Goal: Check status: Check status

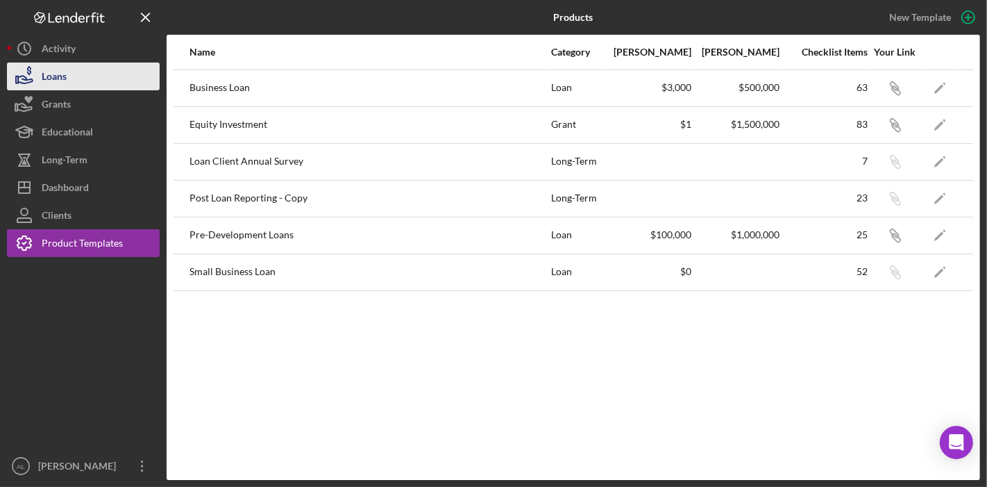
click at [83, 76] on button "Loans" at bounding box center [83, 76] width 153 height 28
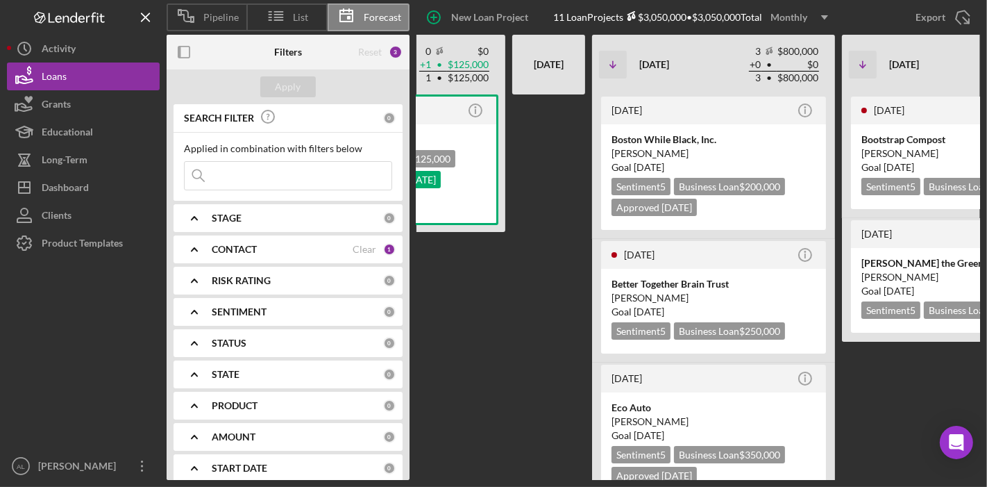
scroll to position [0, 470]
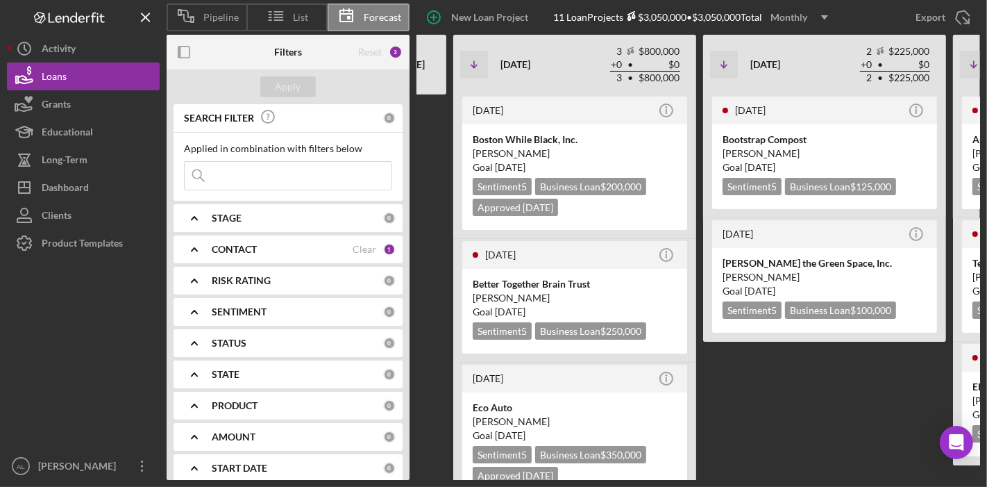
click at [773, 396] on div "[DATE] Icon/Info Bootstrap Compost [PERSON_NAME] Goal [DATE] Sentiment 5 Busine…" at bounding box center [824, 286] width 243 height 385
click at [753, 412] on div "[DATE] Icon/Info Bootstrap Compost [PERSON_NAME] Goal [DATE] Sentiment 5 Busine…" at bounding box center [824, 286] width 243 height 385
click at [845, 362] on div "[DATE] Icon/Info Bootstrap Compost [PERSON_NAME] Goal [DATE] Sentiment 5 Busine…" at bounding box center [824, 286] width 243 height 385
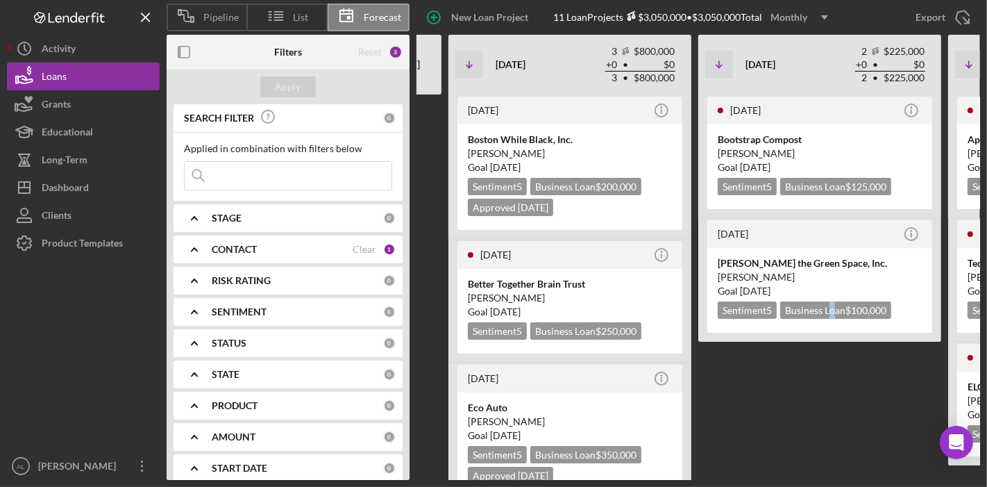
scroll to position [37, 0]
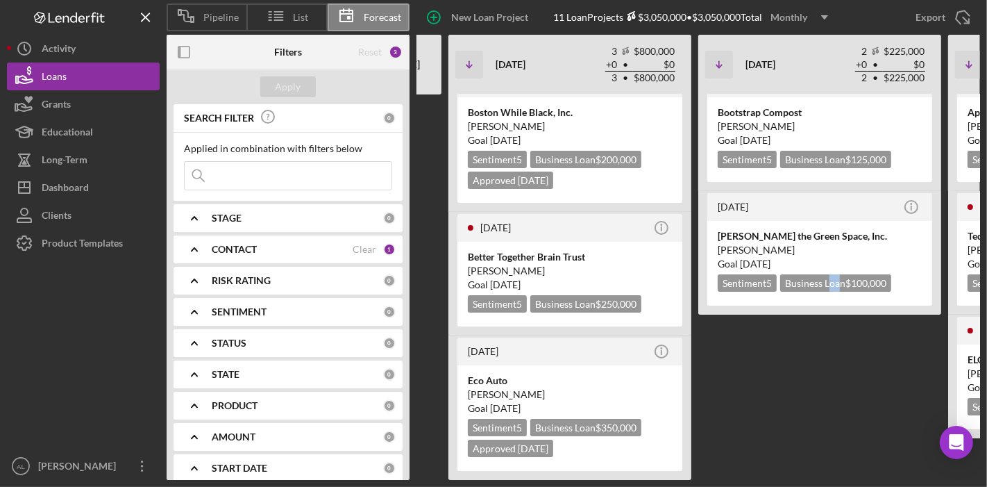
drag, startPoint x: 830, startPoint y: 398, endPoint x: 837, endPoint y: 484, distance: 85.7
click at [837, 484] on div "Pipeline List Forecast New Loan Project 11 Loan Projects $3,050,000 • $3,050,00…" at bounding box center [493, 243] width 987 height 487
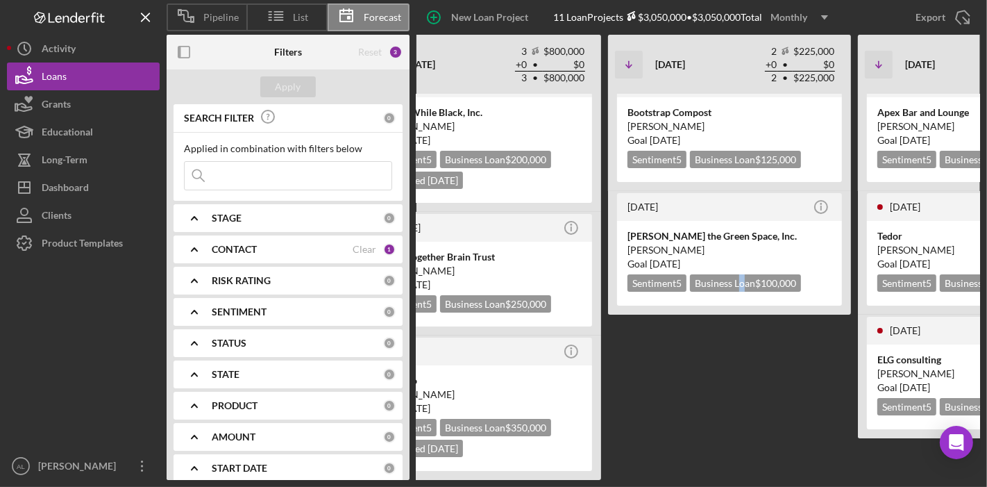
scroll to position [0, 579]
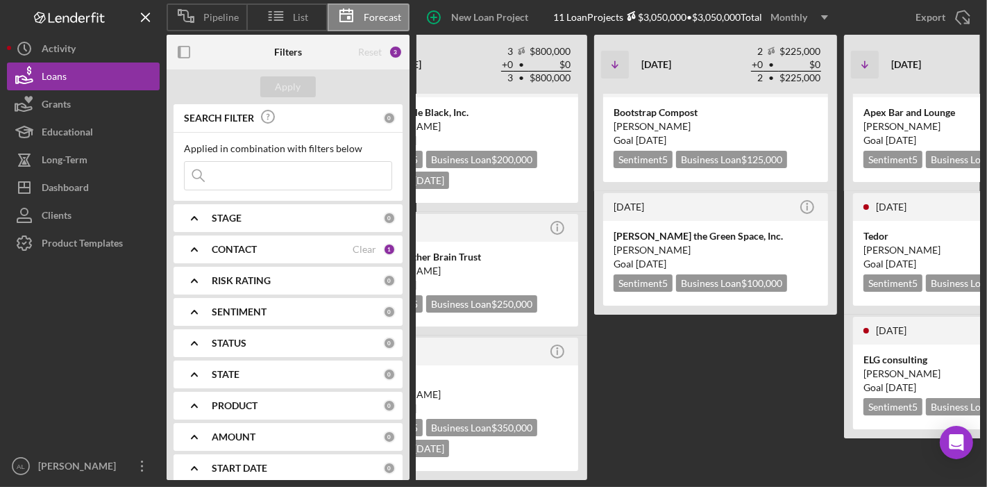
click at [802, 416] on div "[DATE] Icon/Info Bootstrap Compost [PERSON_NAME] Goal [DATE] Sentiment 5 Busine…" at bounding box center [715, 259] width 243 height 385
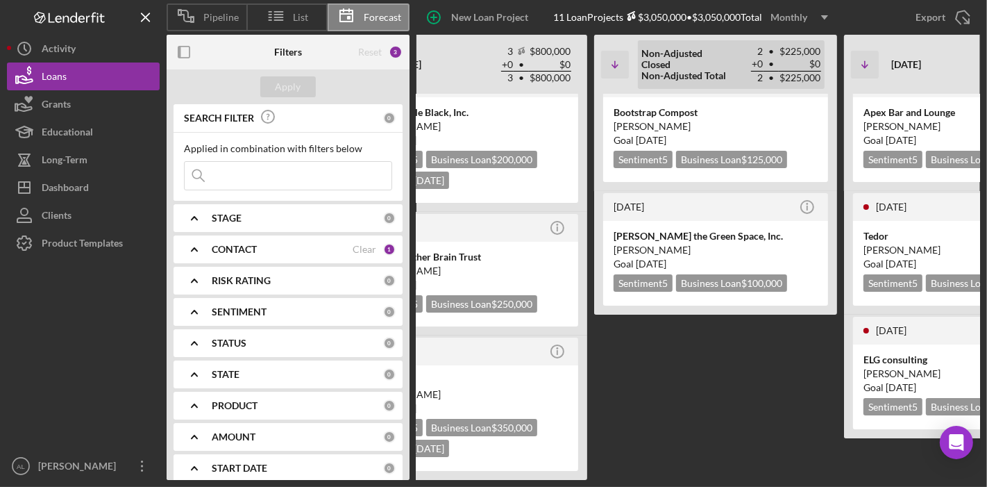
scroll to position [0, 0]
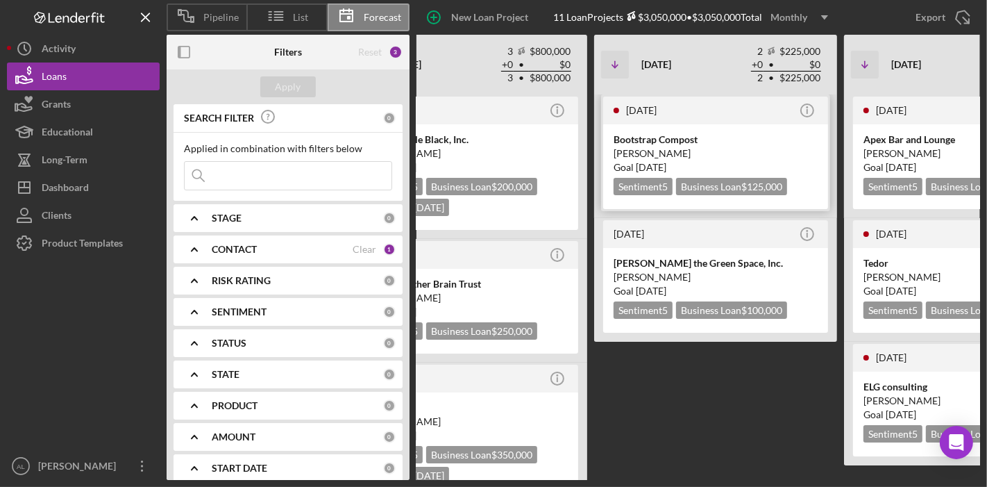
drag, startPoint x: 796, startPoint y: 421, endPoint x: 749, endPoint y: 187, distance: 237.9
click at [749, 187] on div "[DATE] Icon/Info Bootstrap Compost [PERSON_NAME] Goal [DATE] Sentiment 5 Busine…" at bounding box center [715, 286] width 243 height 385
click at [709, 374] on div "[DATE] Icon/Info Bootstrap Compost [PERSON_NAME] Goal [DATE] Sentiment 5 Busine…" at bounding box center [715, 286] width 243 height 385
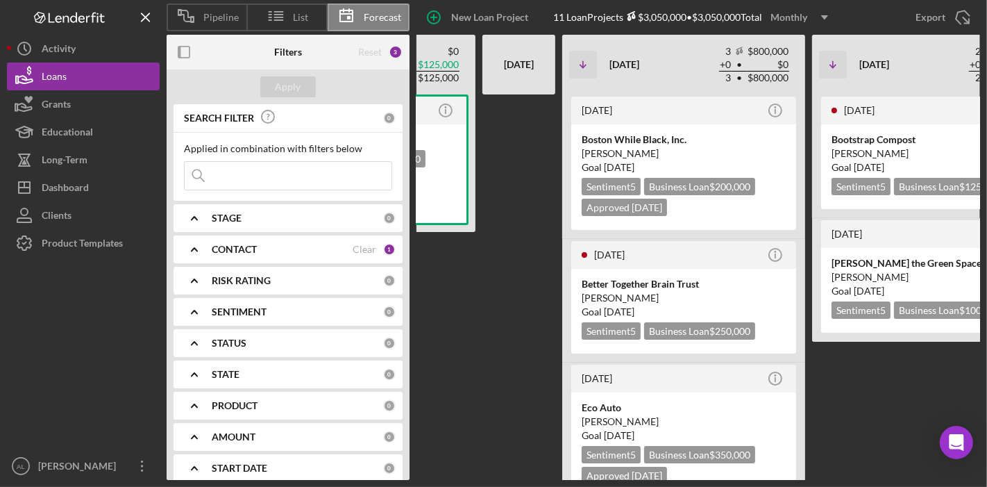
scroll to position [0, 378]
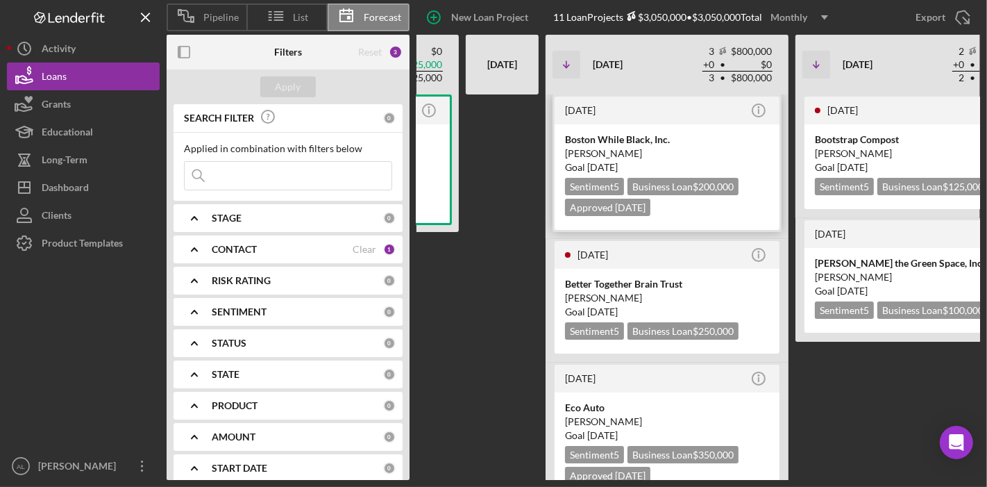
click at [626, 142] on div "Boston While Black, Inc." at bounding box center [667, 140] width 204 height 14
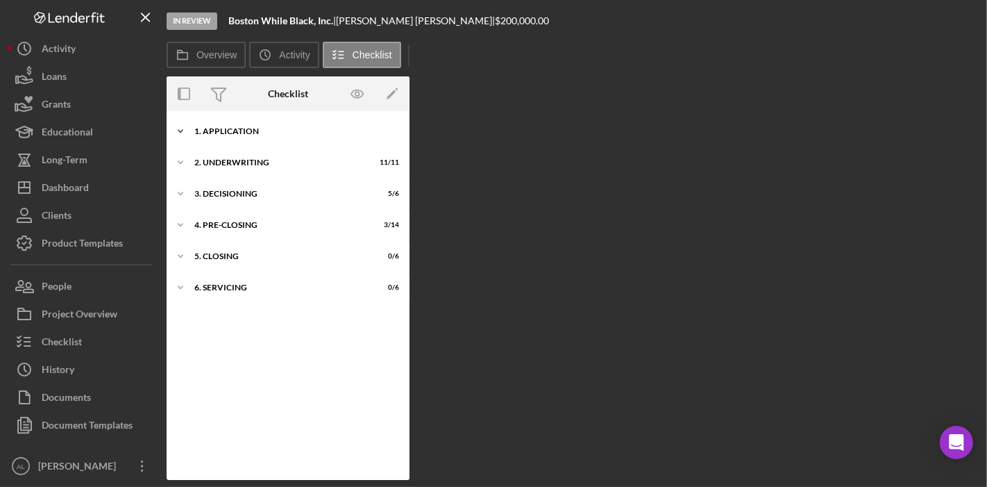
click at [243, 132] on div "1. Application" at bounding box center [293, 131] width 198 height 8
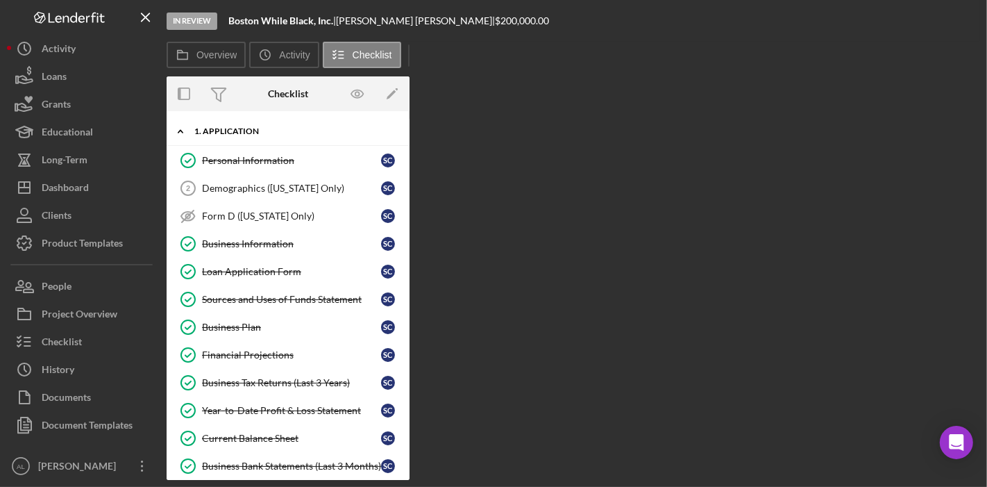
click at [186, 130] on icon "Icon/Expander" at bounding box center [181, 131] width 28 height 28
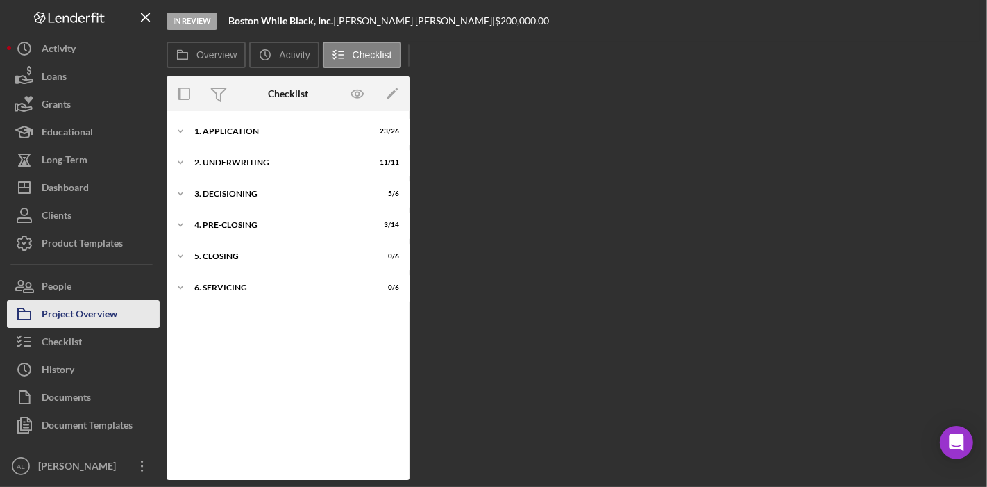
click at [112, 307] on div "Project Overview" at bounding box center [80, 315] width 76 height 31
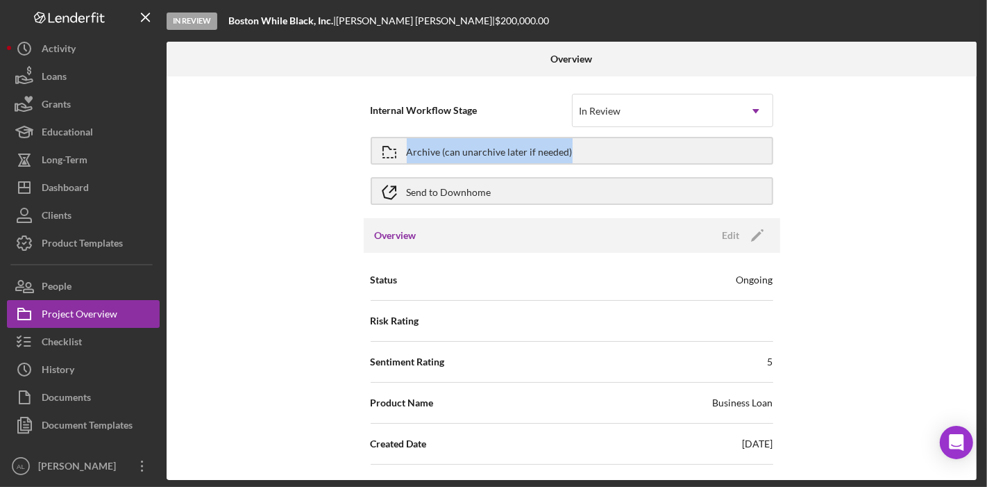
drag, startPoint x: 986, startPoint y: 119, endPoint x: 986, endPoint y: 132, distance: 13.2
click at [986, 132] on div "In Review Boston While Black, Inc. | [PERSON_NAME] | $200,000.00 Overview Inter…" at bounding box center [493, 243] width 987 height 487
drag, startPoint x: 972, startPoint y: 130, endPoint x: 973, endPoint y: 144, distance: 13.3
click at [973, 144] on div "Internal Workflow Stage In Review Icon/Dropdown Arrow Archive (can unarchive la…" at bounding box center [572, 277] width 810 height 403
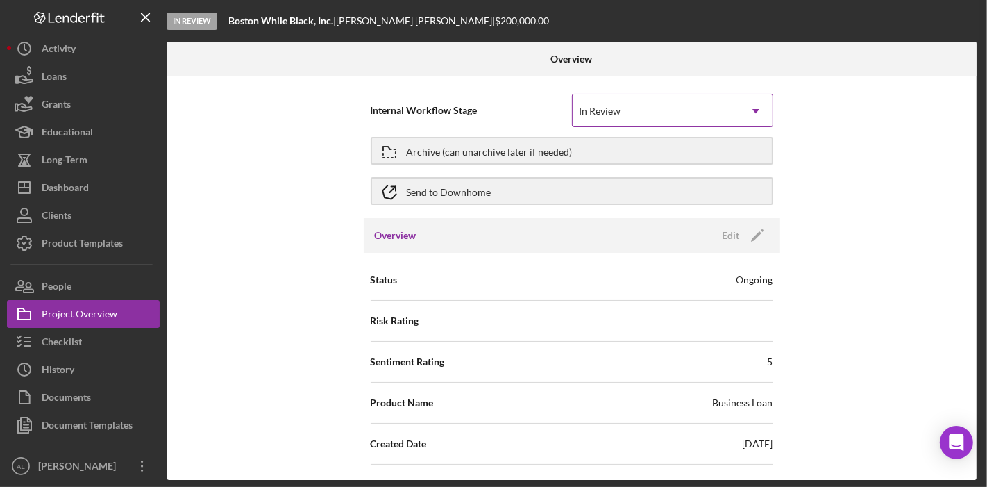
click at [745, 94] on icon "Icon/Dropdown Arrow" at bounding box center [755, 110] width 33 height 33
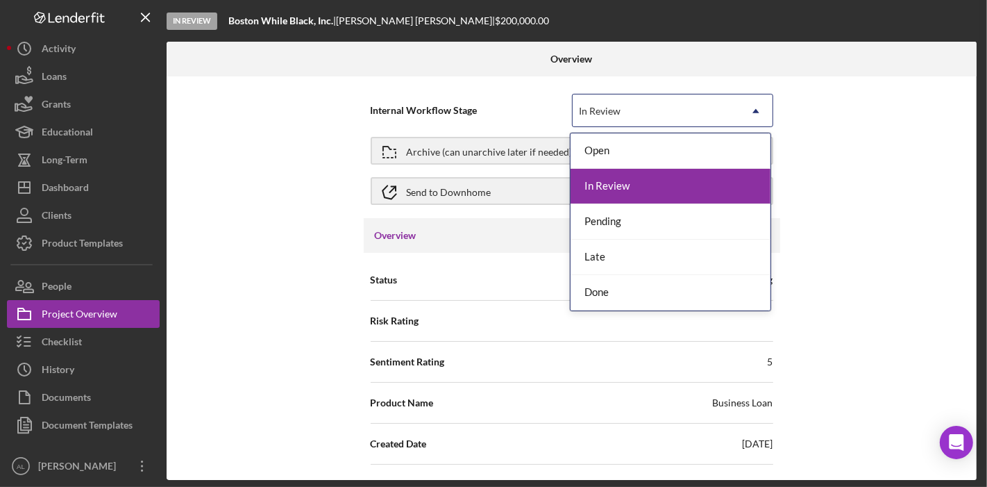
click at [868, 158] on div "Internal Workflow Stage 5 results available. Use Up and Down to choose options,…" at bounding box center [572, 277] width 810 height 403
click at [753, 108] on icon "Icon/Dropdown Arrow" at bounding box center [755, 110] width 33 height 33
click at [754, 106] on icon "Icon/Dropdown Arrow" at bounding box center [755, 110] width 33 height 33
click at [91, 337] on button "Checklist" at bounding box center [83, 342] width 153 height 28
